Goal: Participate in discussion: Engage in conversation with other users on a specific topic

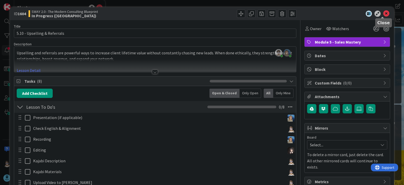
click at [383, 15] on icon at bounding box center [386, 14] width 6 height 6
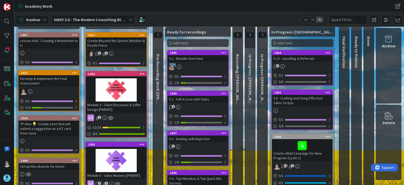
scroll to position [26, 0]
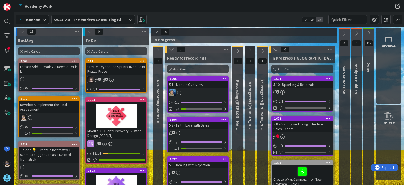
click at [297, 120] on div "1602" at bounding box center [302, 118] width 61 height 5
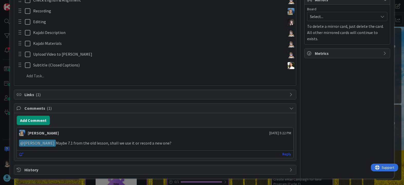
scroll to position [129, 0]
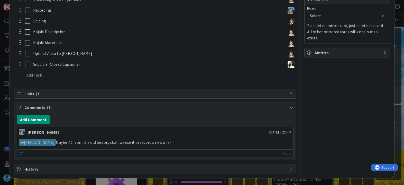
click at [285, 152] on link "Reply" at bounding box center [287, 153] width 9 height 6
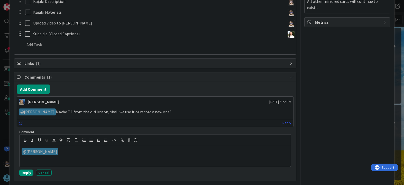
scroll to position [180, 0]
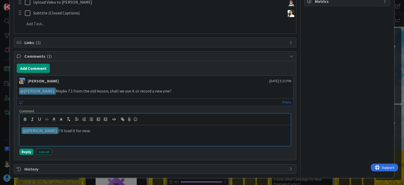
click at [100, 134] on p "﻿ @ Marina Alex ﻿ I'll load it for now." at bounding box center [155, 130] width 267 height 7
